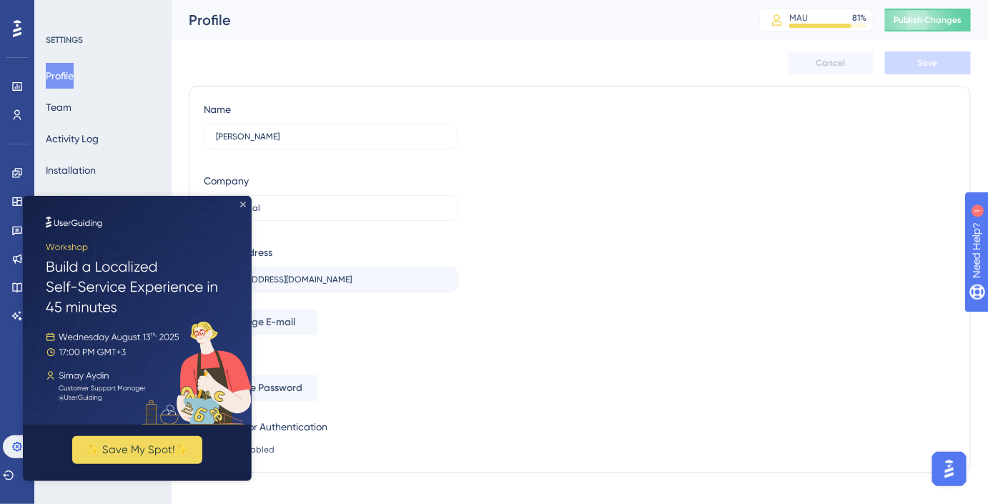
click at [239, 205] on icon "Close Preview" at bounding box center [242, 204] width 6 height 6
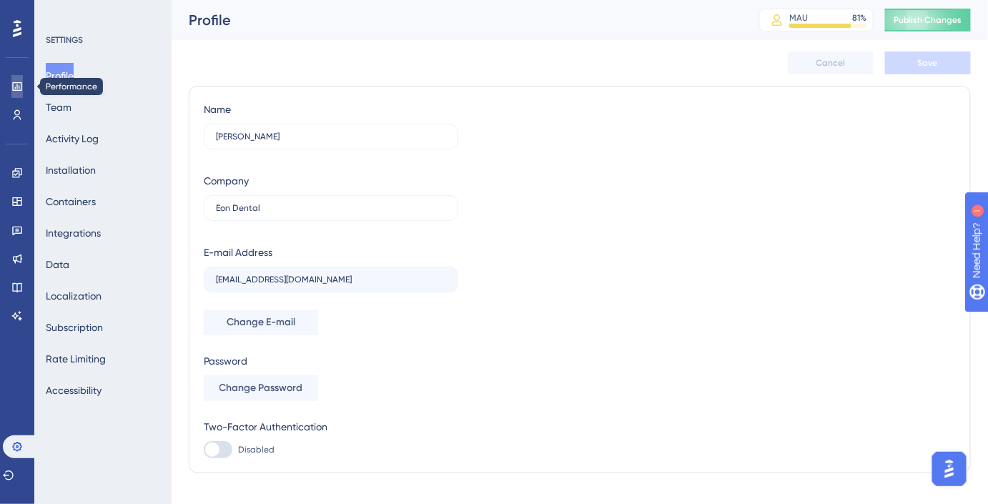
click at [19, 81] on icon at bounding box center [16, 86] width 11 height 11
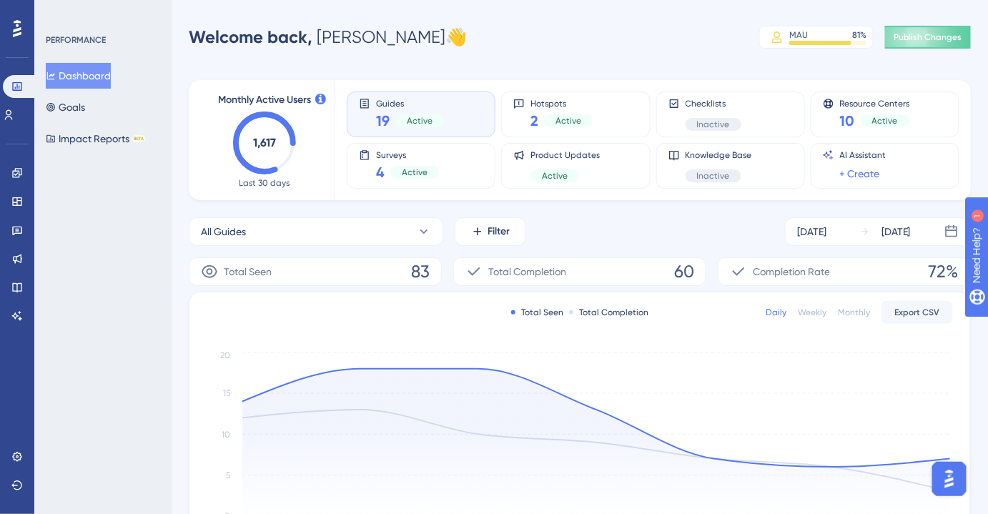
click at [14, 38] on div at bounding box center [17, 28] width 23 height 23
click at [15, 31] on icon at bounding box center [17, 28] width 9 height 19
click at [23, 173] on link at bounding box center [16, 173] width 11 height 23
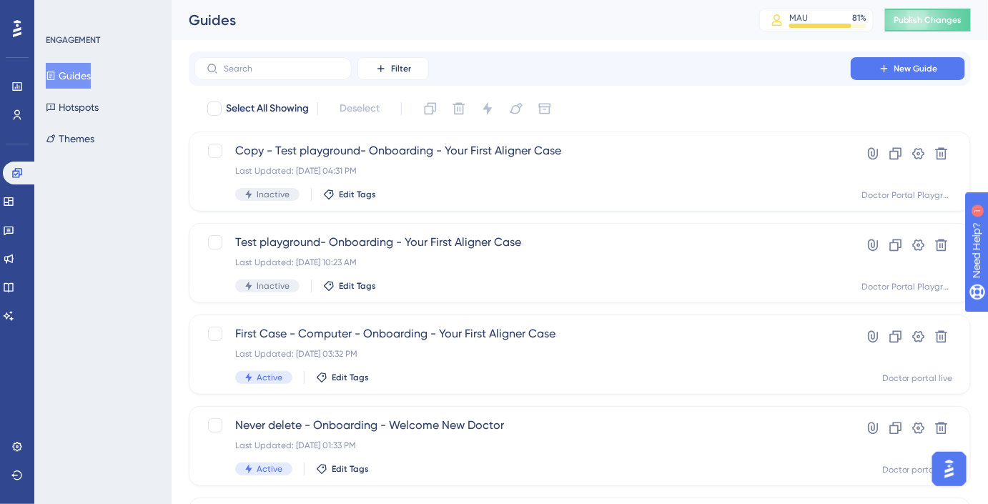
click at [4, 192] on div "Widgets" at bounding box center [17, 201] width 29 height 23
click at [14, 203] on icon at bounding box center [8, 201] width 11 height 11
